Goal: Information Seeking & Learning: Learn about a topic

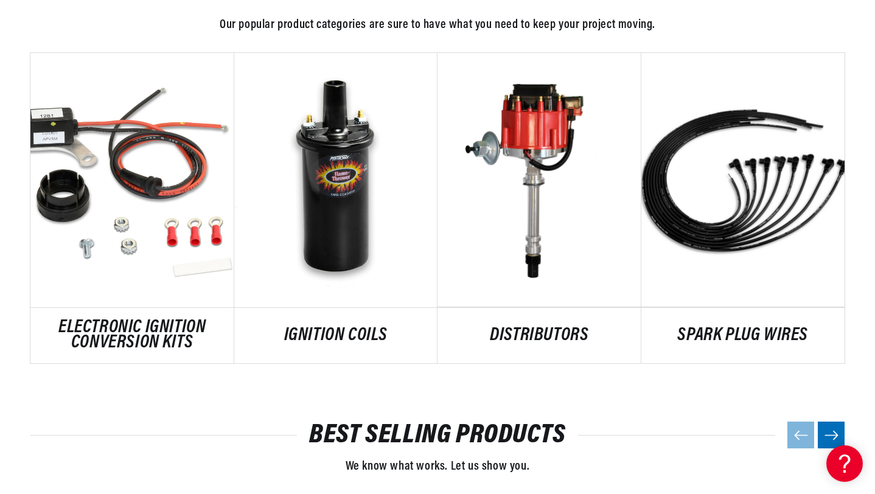
scroll to position [0, 369]
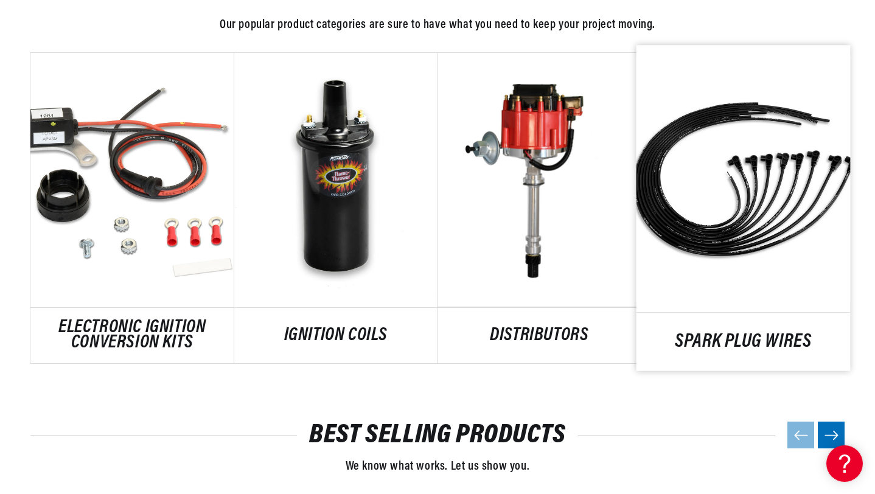
click at [740, 335] on link "SPARK PLUG WIRES" at bounding box center [743, 341] width 214 height 16
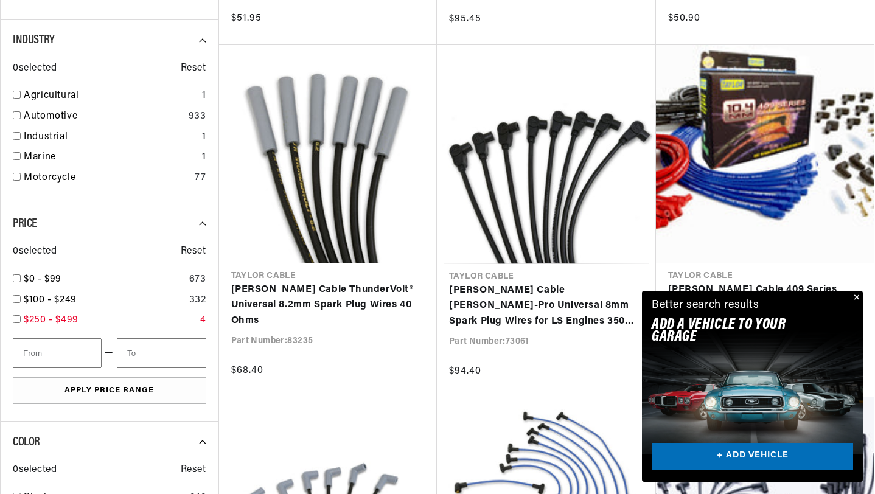
scroll to position [0, 369]
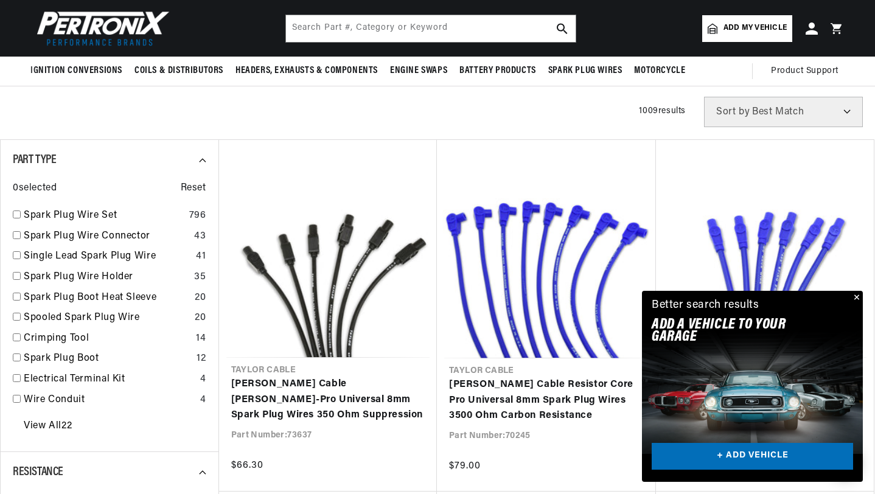
scroll to position [0, 369]
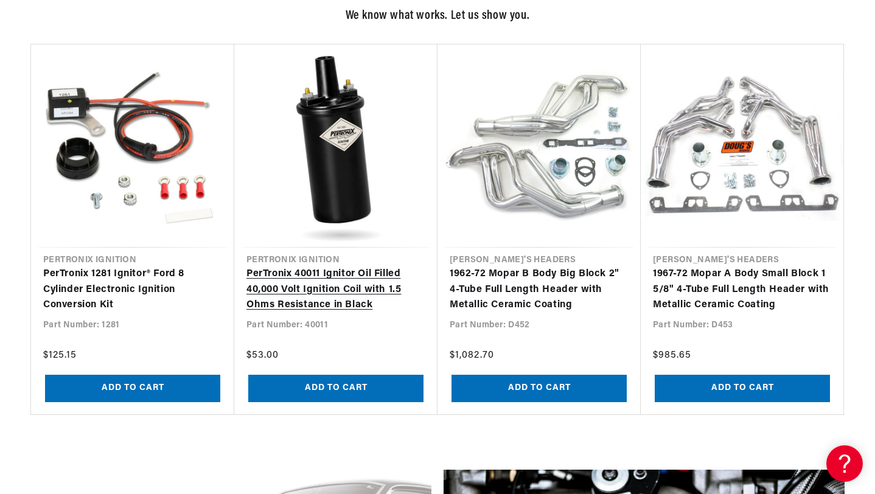
click at [329, 297] on link "PerTronix 40011 Ignitor Oil Filled 40,000 Volt Ignition Coil with 1.5 Ohms Resi…" at bounding box center [335, 289] width 179 height 47
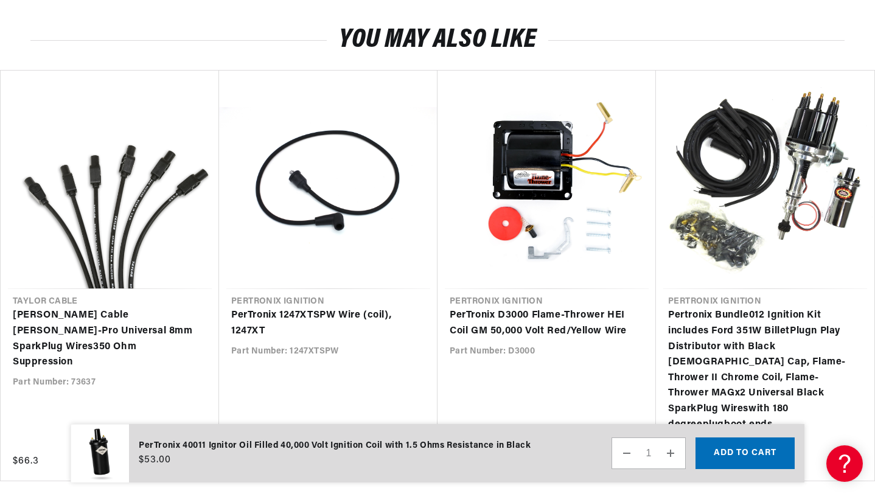
scroll to position [2268, 0]
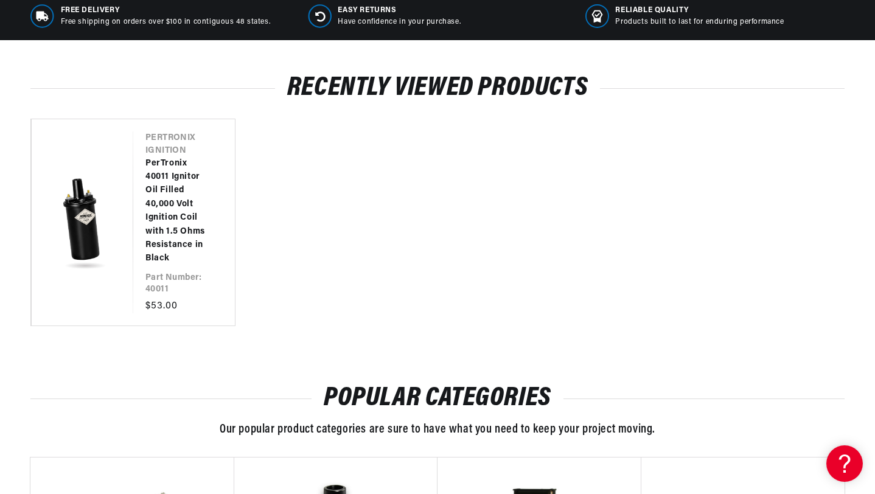
click at [166, 427] on div "Our popular product categories are sure to have what you need to keep your proj…" at bounding box center [437, 429] width 814 height 19
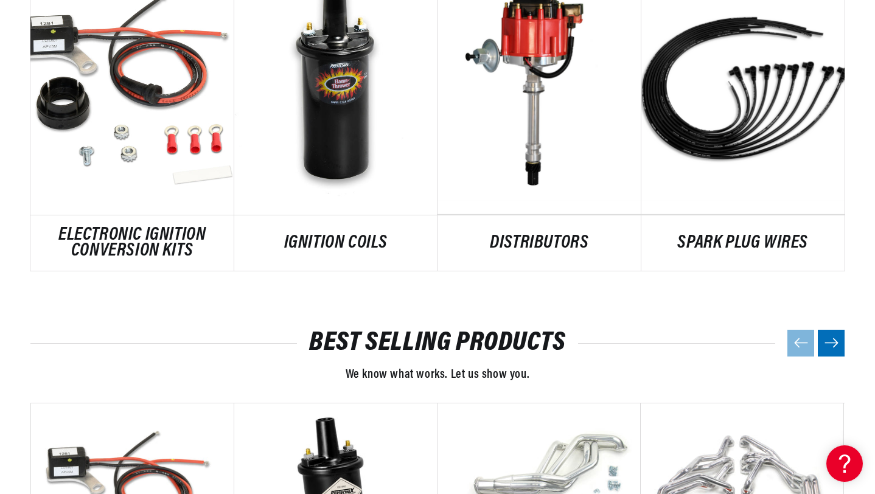
scroll to position [1074, 0]
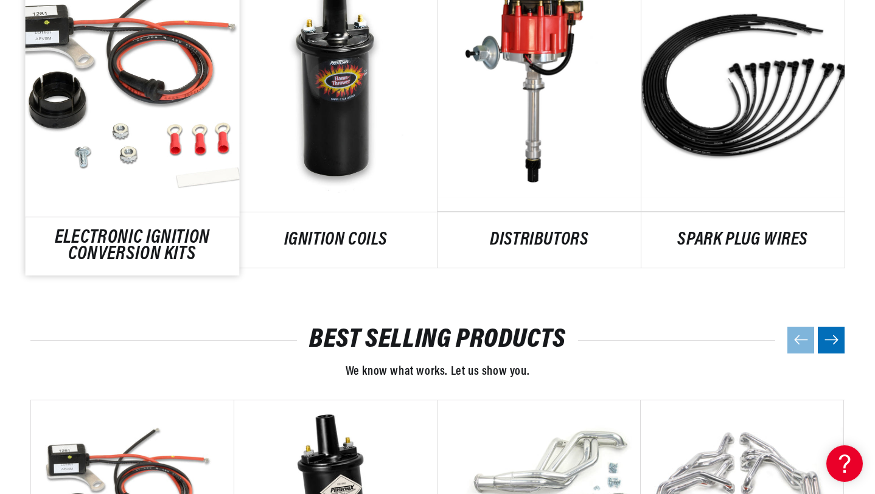
click at [148, 236] on link "ELECTRONIC IGNITION CONVERSION KITS" at bounding box center [133, 247] width 214 height 33
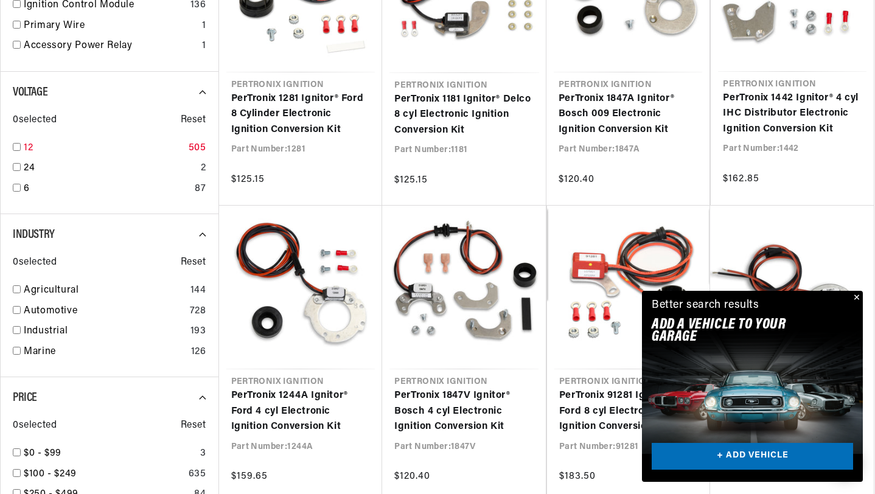
scroll to position [0, 369]
click at [18, 150] on input "checkbox" at bounding box center [17, 147] width 8 height 8
checkbox input "true"
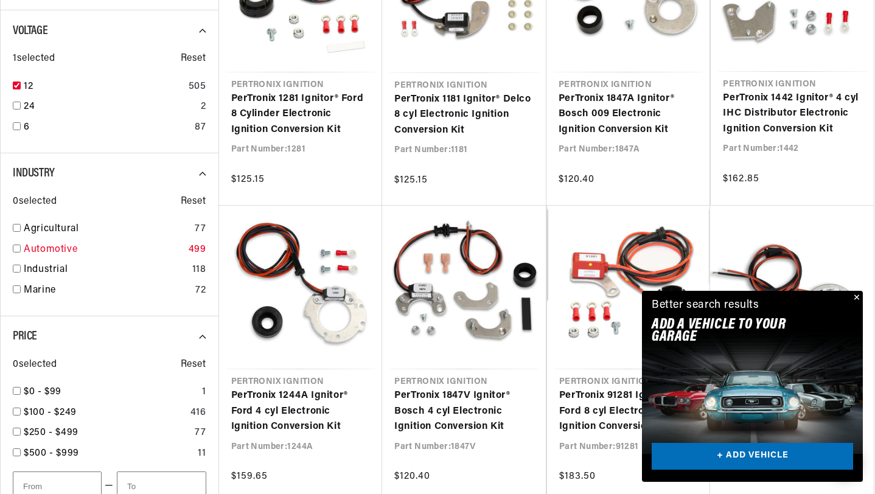
click at [38, 254] on link "Automotive" at bounding box center [104, 250] width 160 height 16
checkbox input "true"
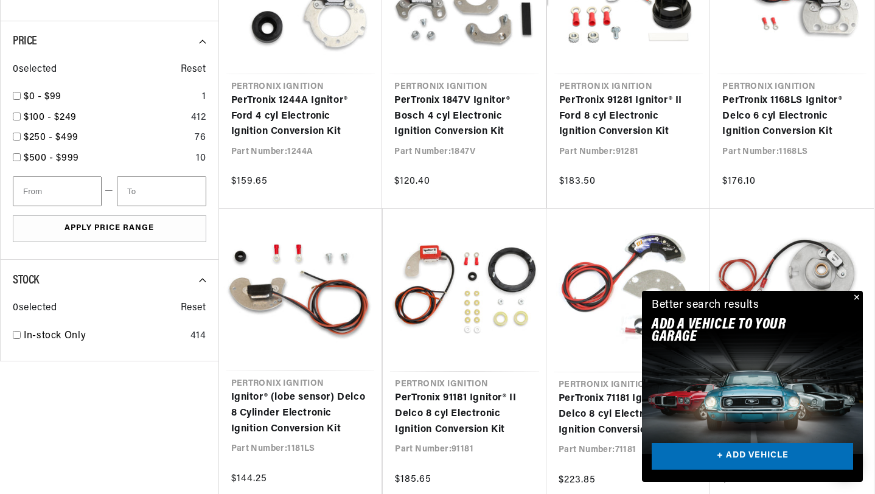
scroll to position [715, 0]
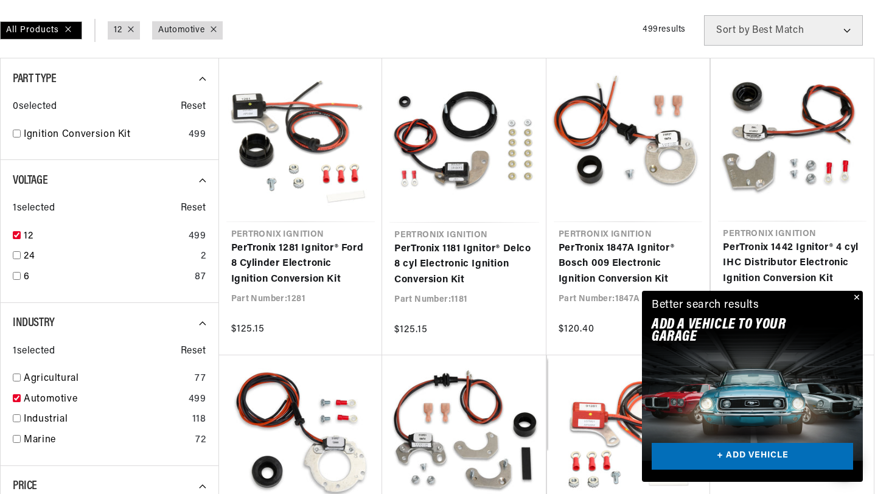
scroll to position [0, 369]
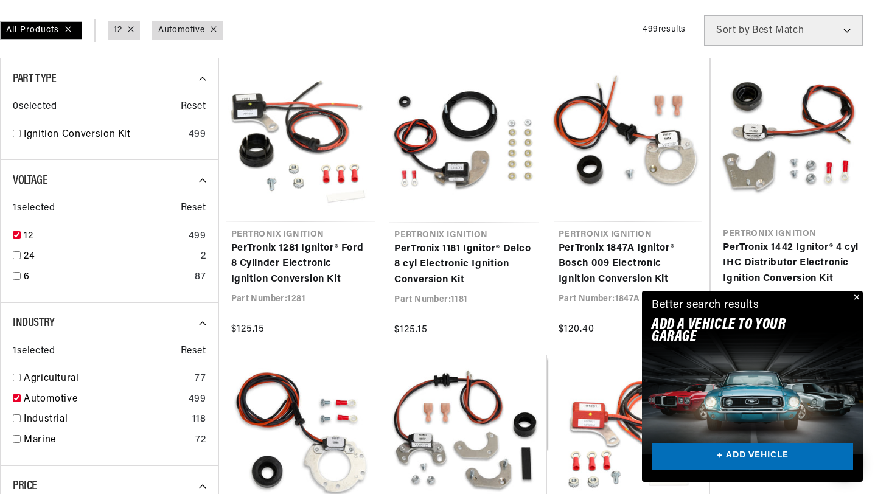
click at [856, 298] on button "Close" at bounding box center [855, 298] width 15 height 15
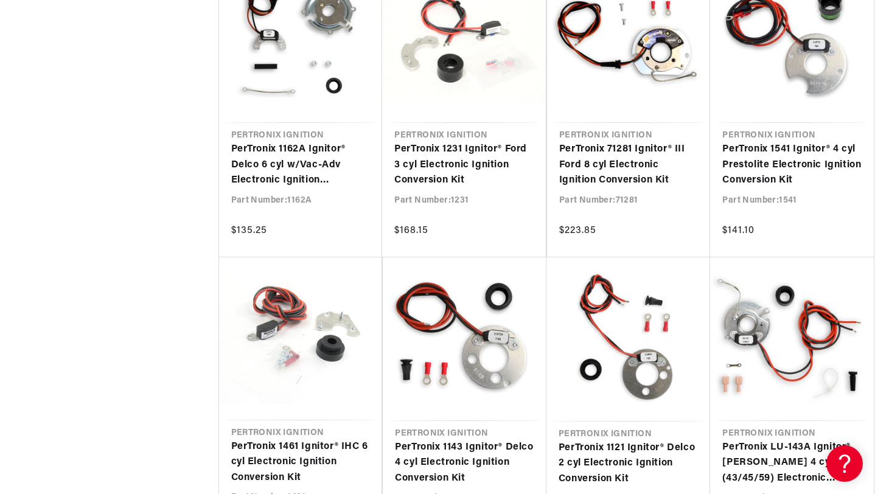
scroll to position [0, 0]
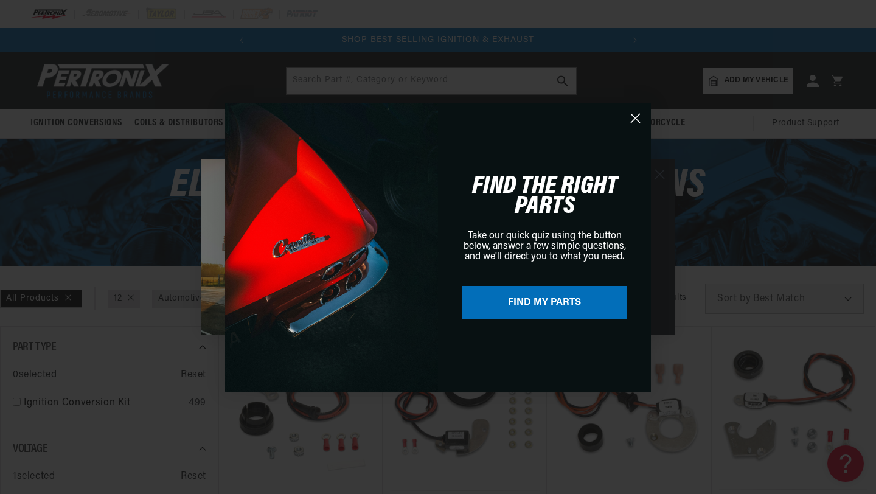
click at [635, 122] on circle "Close dialog" at bounding box center [635, 118] width 20 height 20
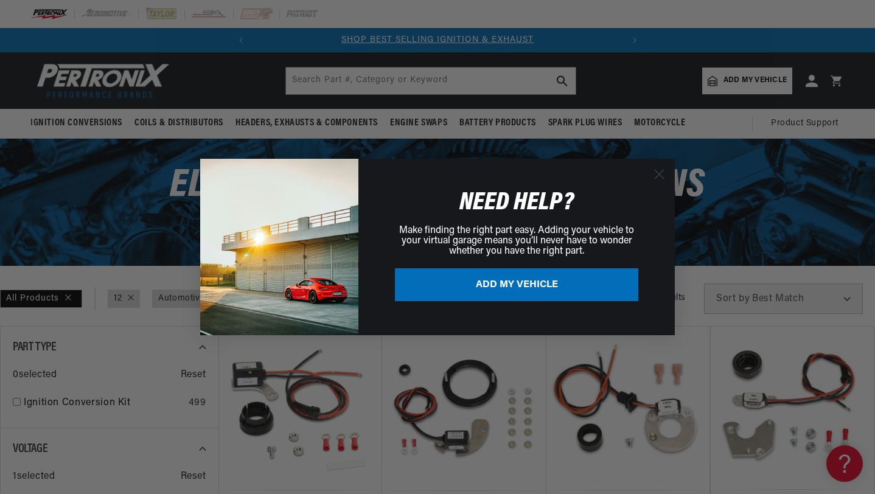
click at [659, 179] on circle "Close dialog" at bounding box center [659, 174] width 20 height 20
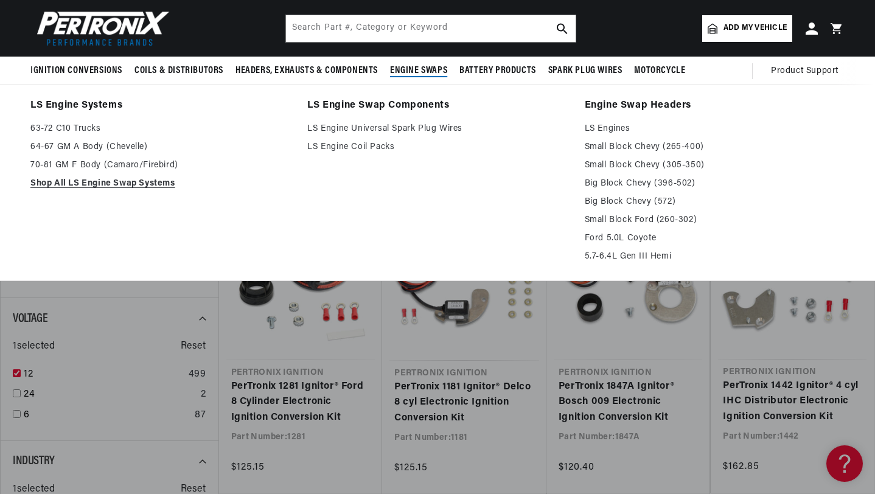
scroll to position [0, 369]
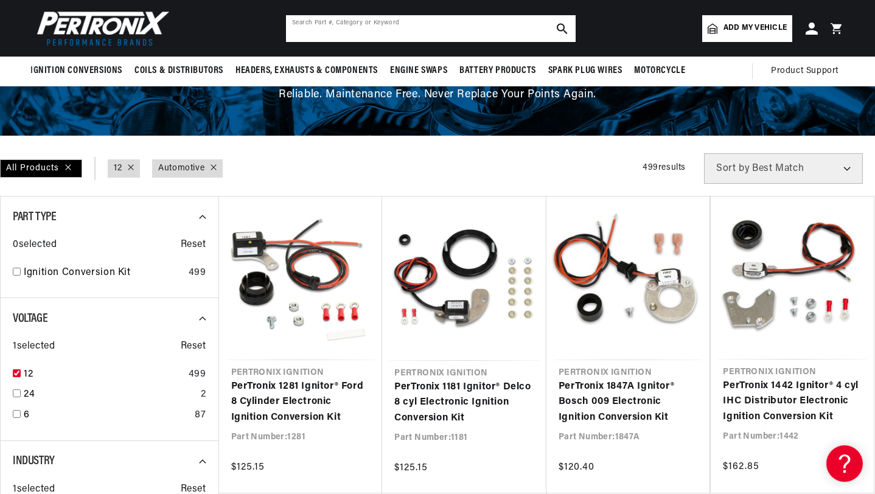
click at [433, 22] on input "text" at bounding box center [431, 28] width 290 height 27
type input "mrls2"
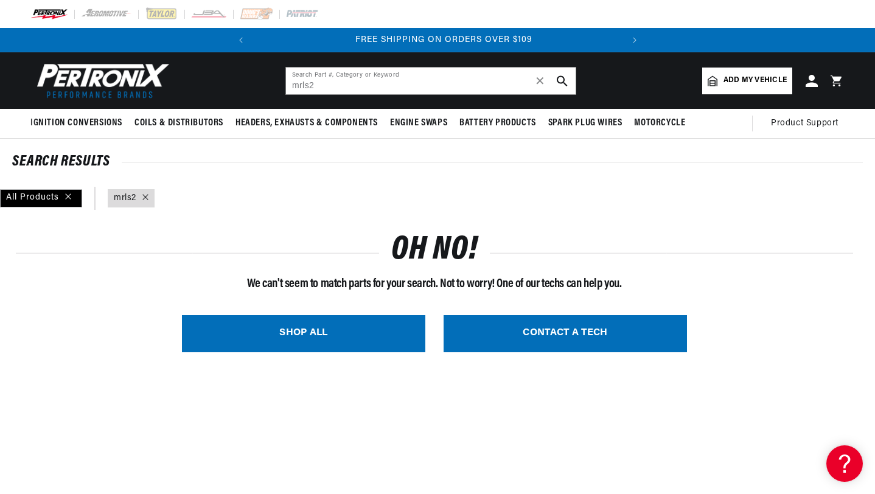
scroll to position [0, 369]
click at [303, 86] on input "mrls2" at bounding box center [431, 81] width 290 height 27
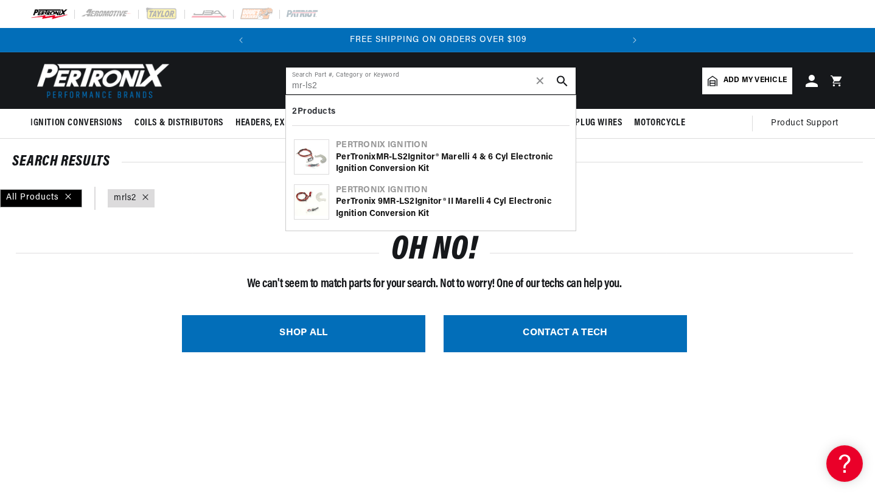
type input "mr-ls2"
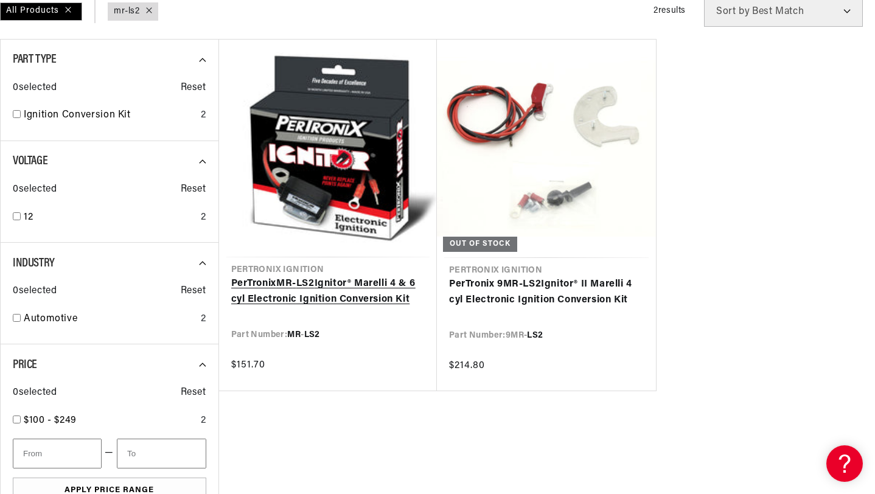
click at [369, 283] on link "PerTronix MR - LS2 Ignitor® Marelli 4 & 6 cyl Electronic Ignition Conversion Kit" at bounding box center [328, 291] width 194 height 31
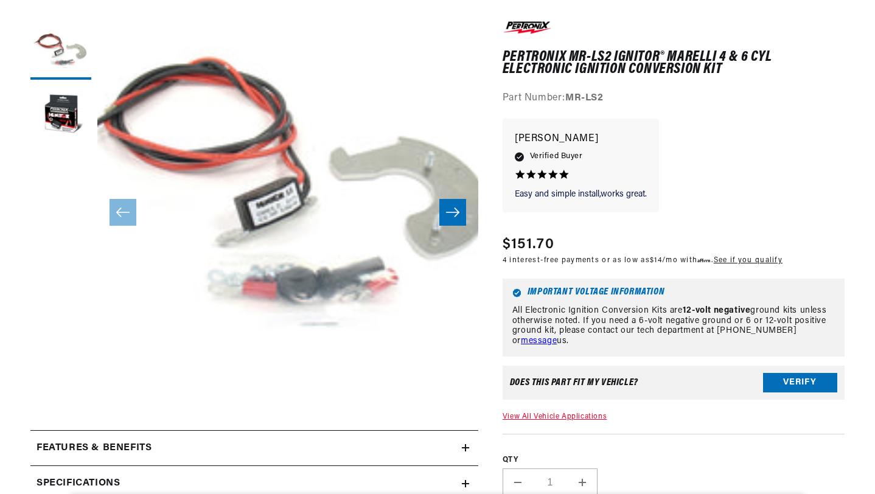
scroll to position [431, 0]
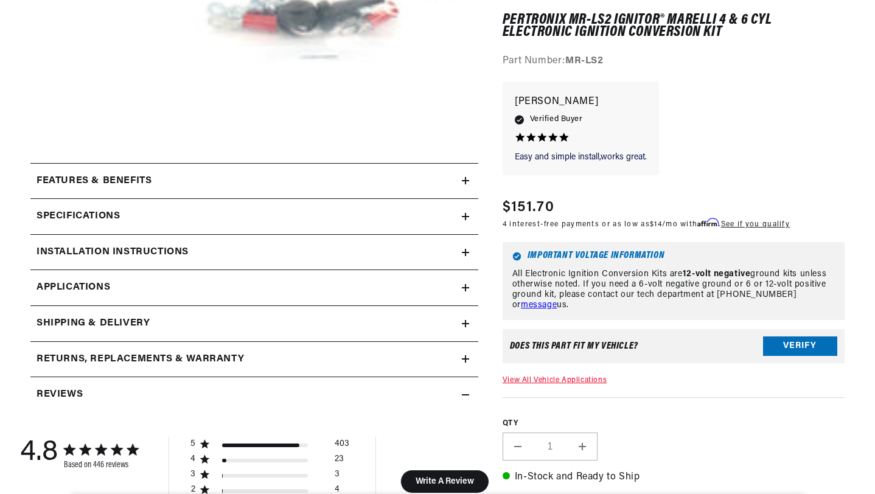
click at [465, 285] on icon at bounding box center [465, 287] width 0 height 7
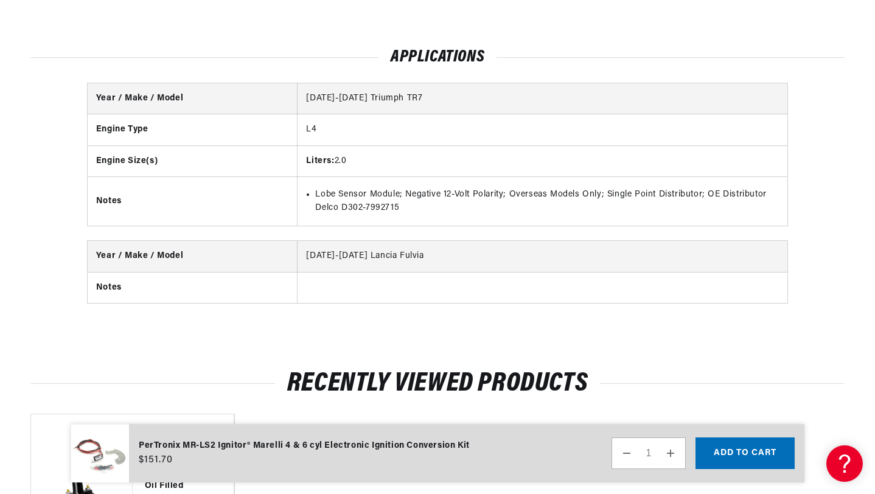
scroll to position [0, 369]
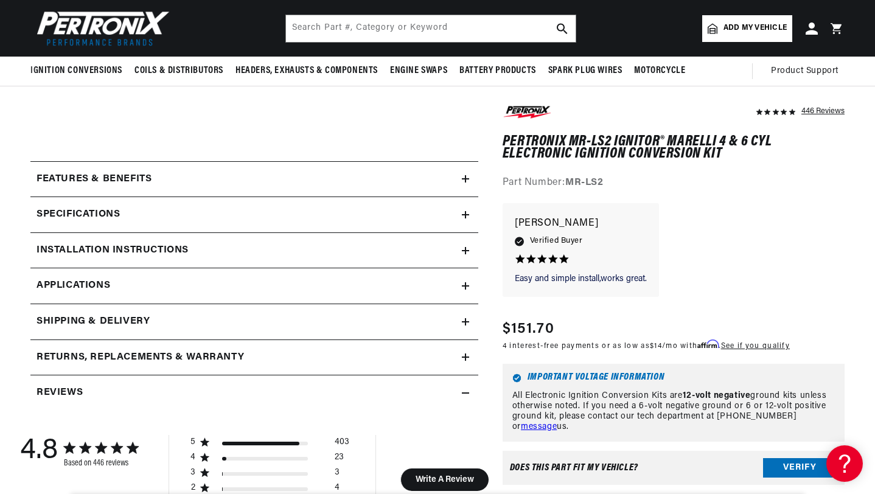
scroll to position [431, 0]
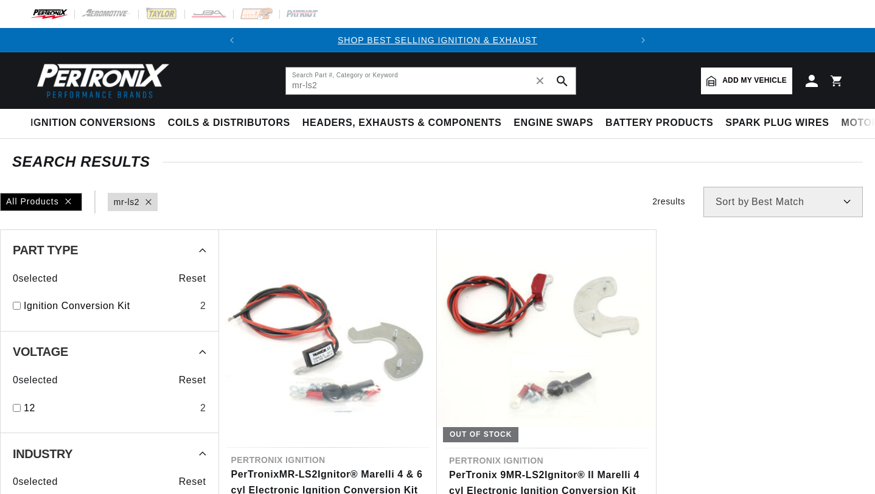
scroll to position [190, 0]
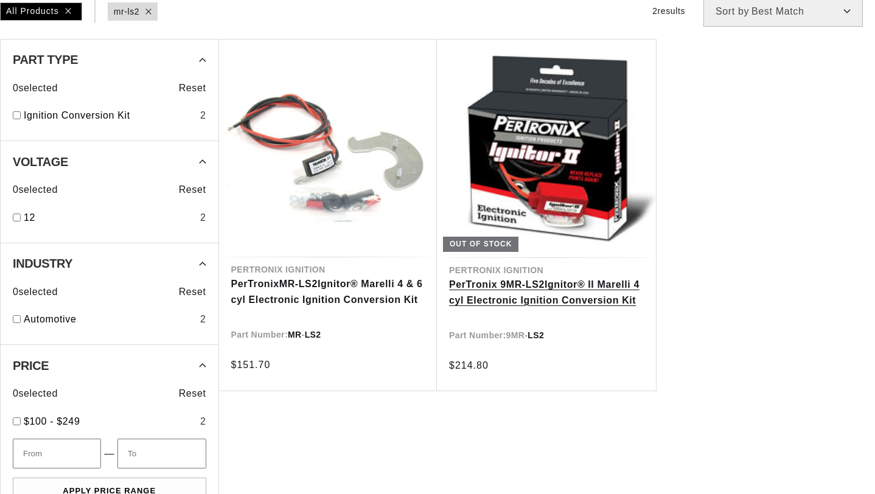
click at [563, 277] on link "PerTronix 9MR- LS2 Ignitor® II Marelli 4 cyl Electronic Ignition Conversion Kit" at bounding box center [546, 292] width 195 height 31
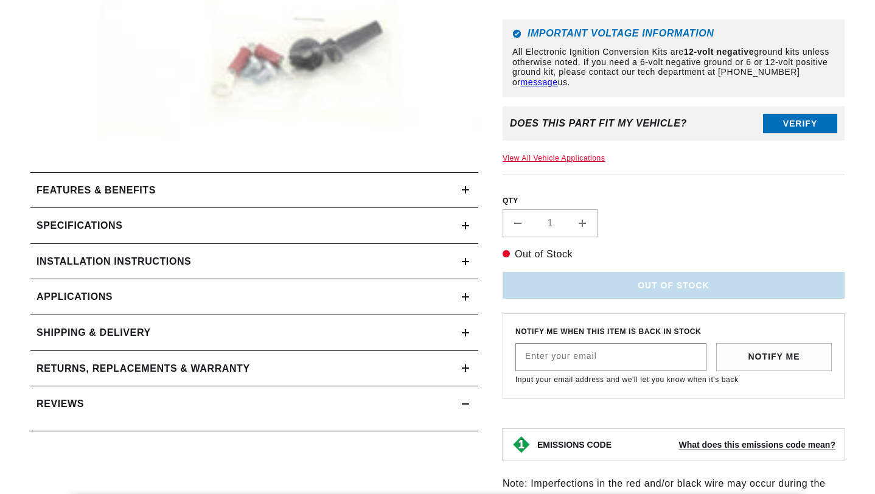
scroll to position [451, 0]
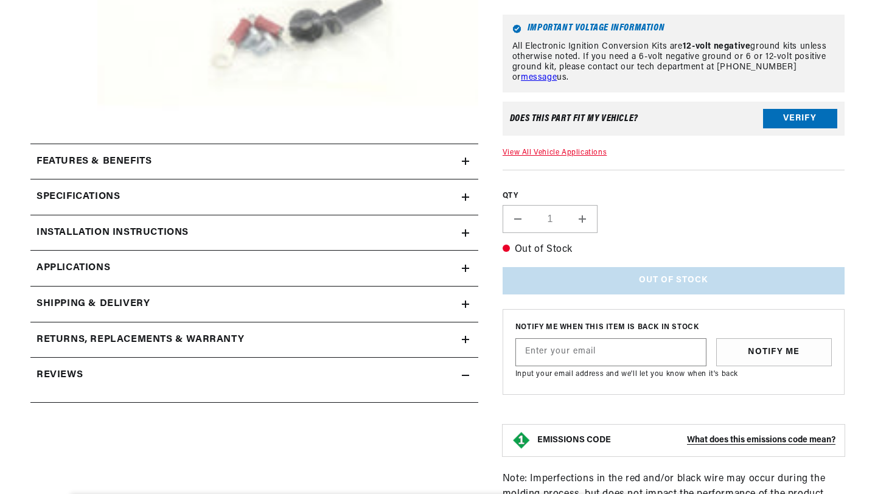
click at [463, 270] on icon at bounding box center [465, 268] width 7 height 7
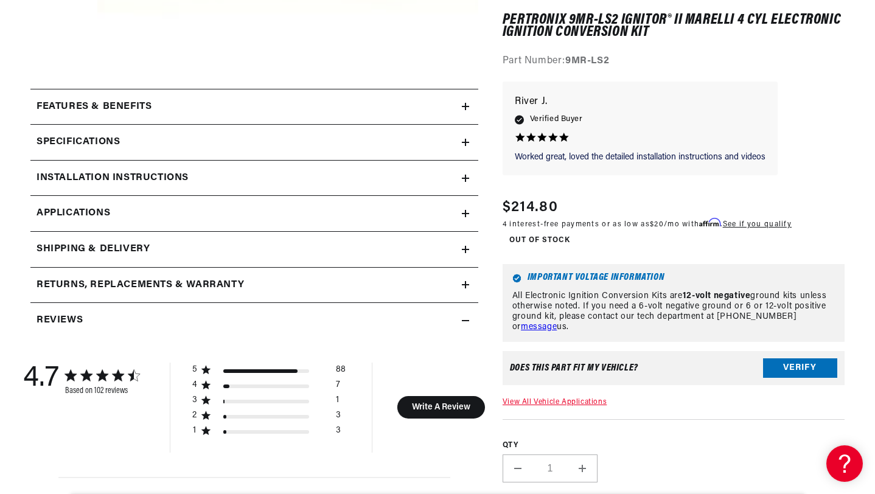
scroll to position [508, 0]
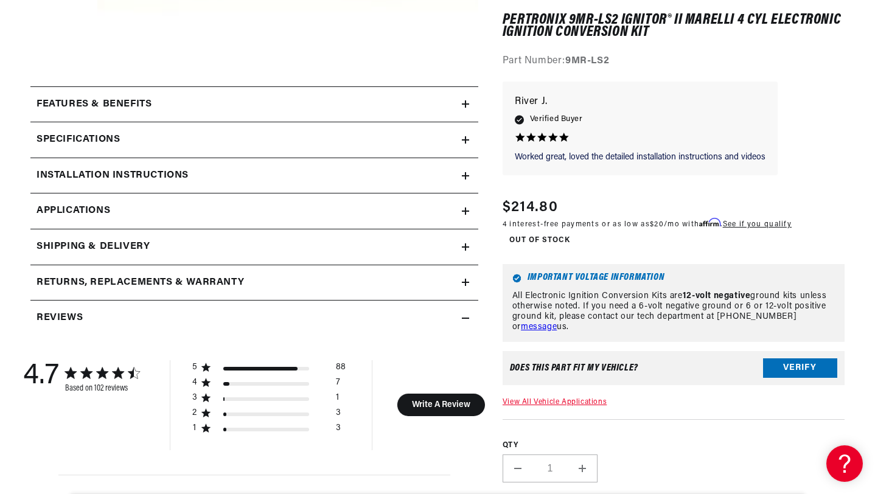
click at [465, 210] on icon at bounding box center [465, 210] width 0 height 7
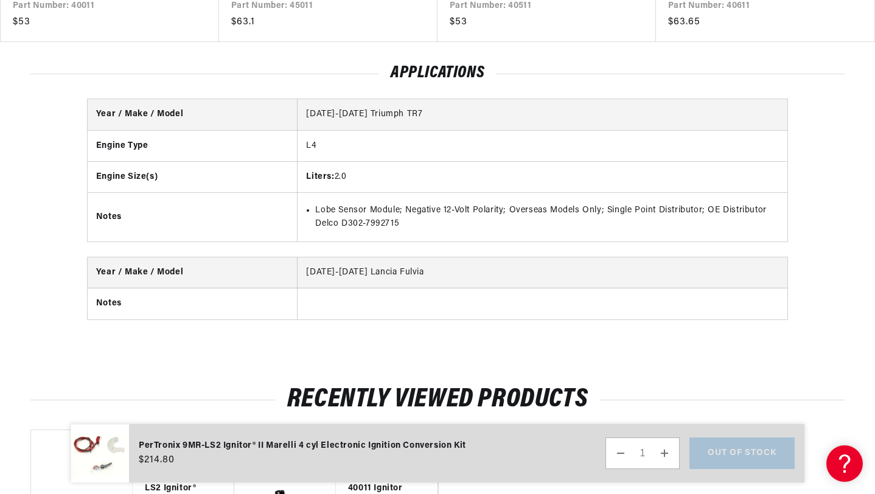
scroll to position [0, 0]
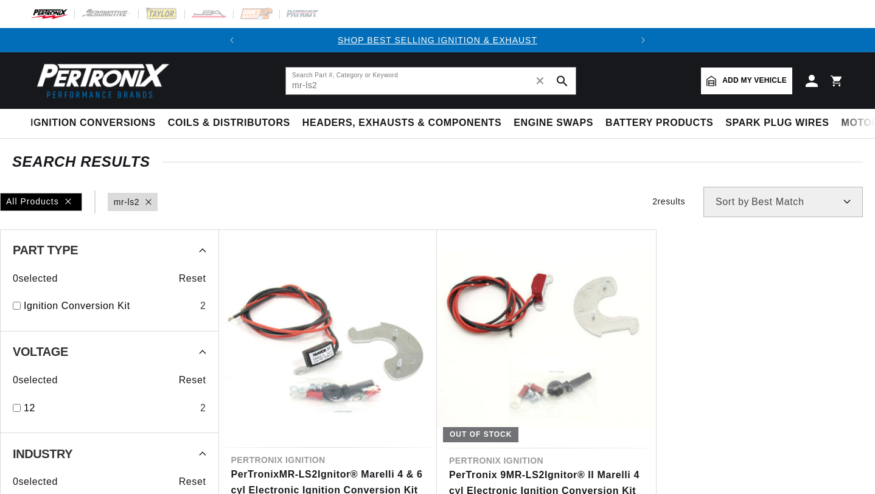
scroll to position [190, 0]
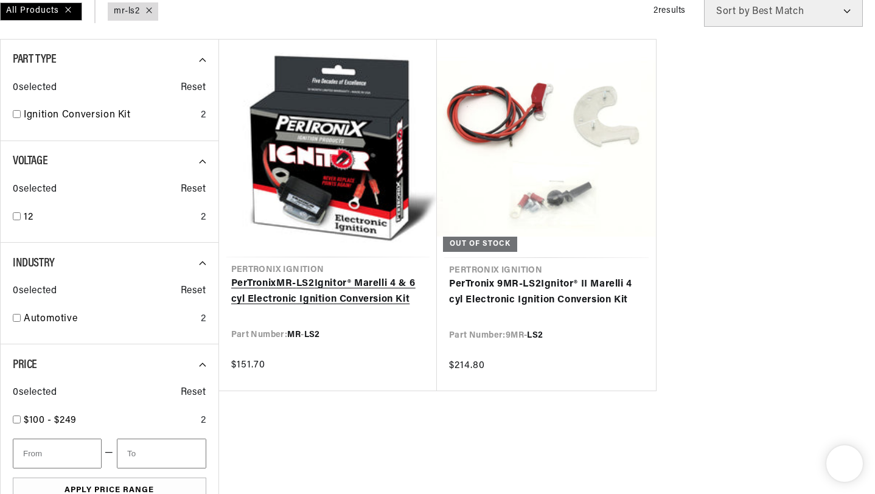
click at [380, 291] on link "PerTronix MR - LS2 Ignitor® Marelli 4 & 6 cyl Electronic Ignition Conversion Kit" at bounding box center [328, 291] width 194 height 31
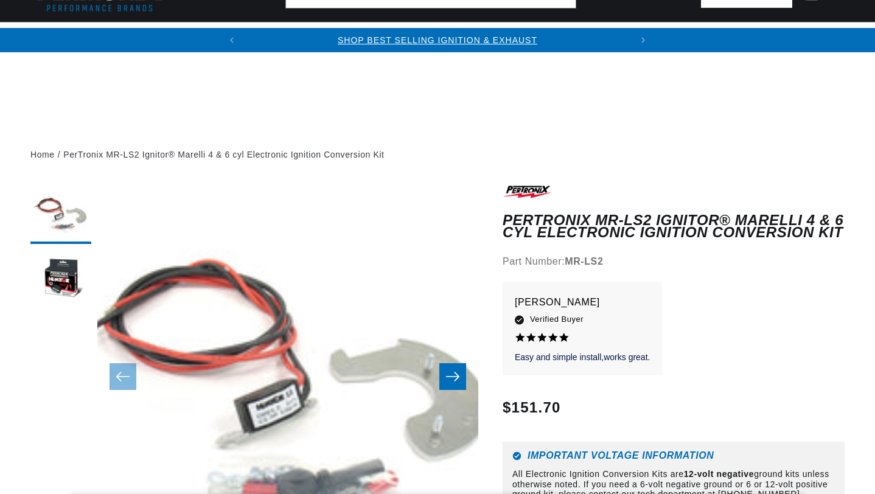
scroll to position [380, 0]
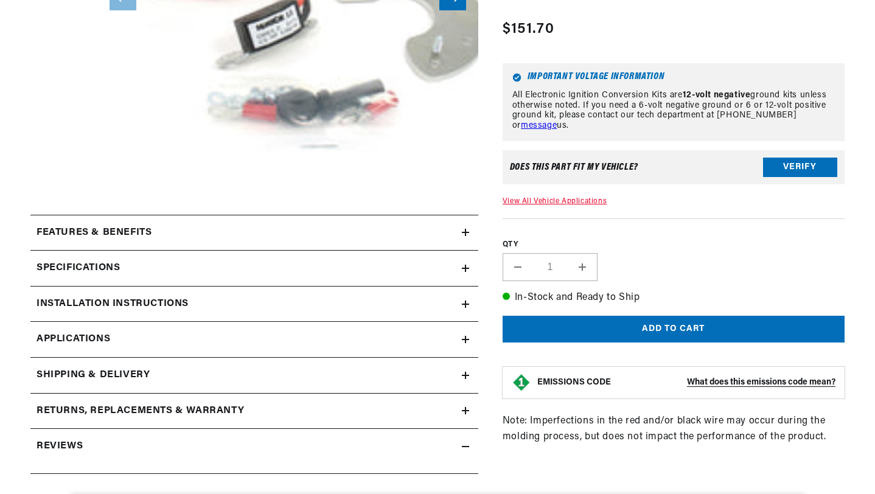
click at [462, 341] on icon at bounding box center [465, 339] width 7 height 7
